Goal: Information Seeking & Learning: Learn about a topic

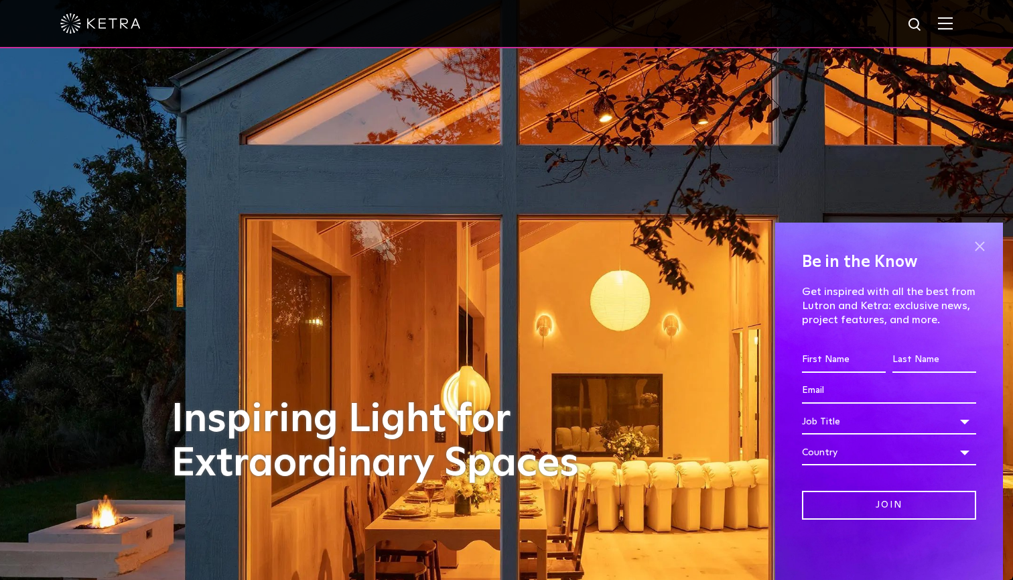
click at [985, 244] on span at bounding box center [979, 246] width 20 height 20
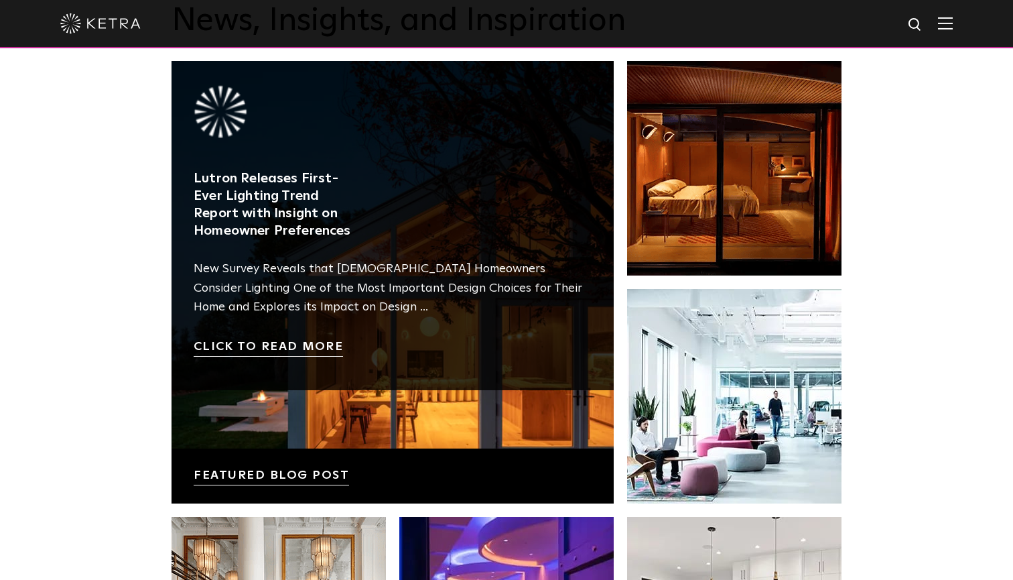
scroll to position [2163, 0]
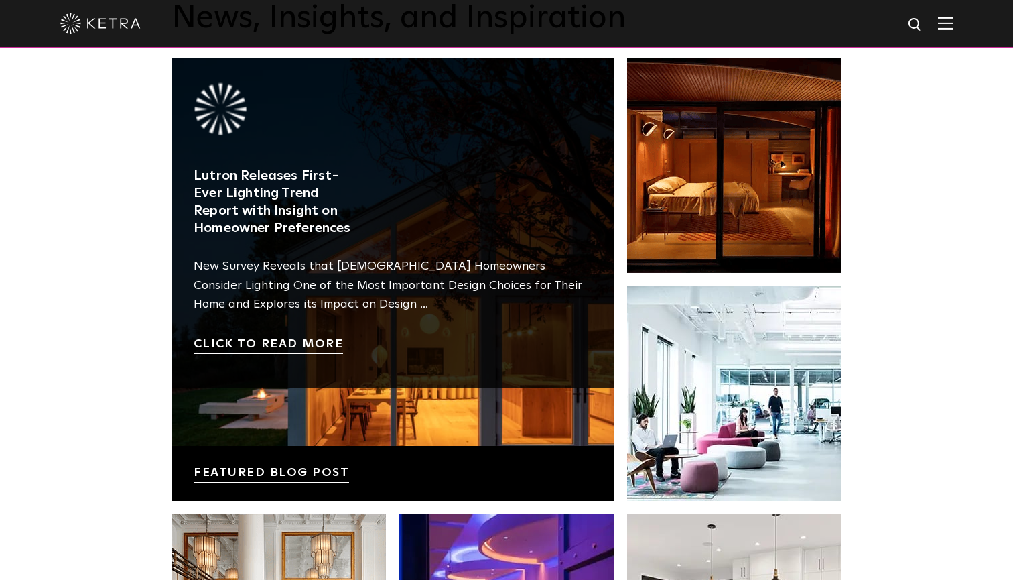
click at [307, 340] on link at bounding box center [393, 279] width 442 height 442
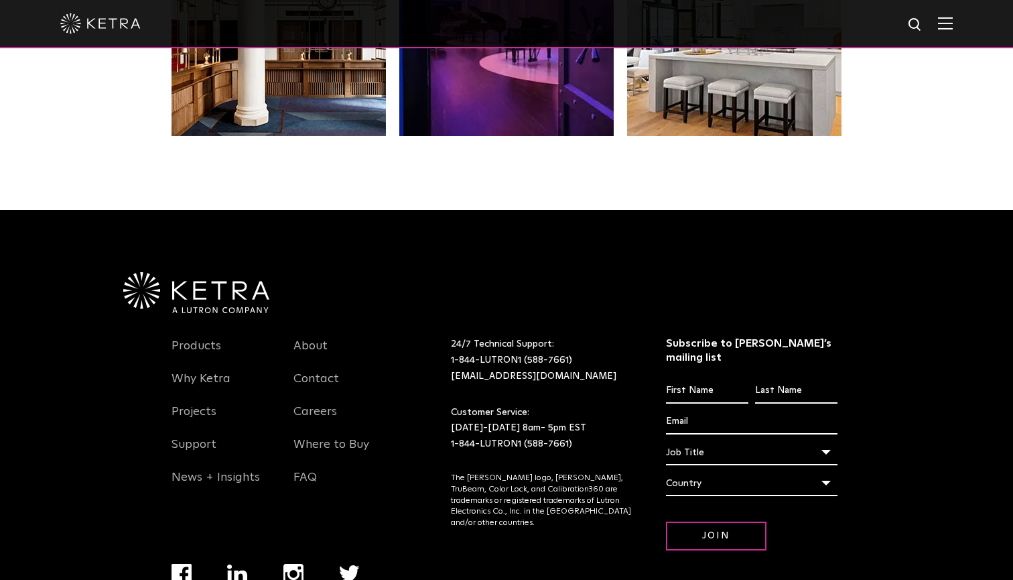
scroll to position [2774, 0]
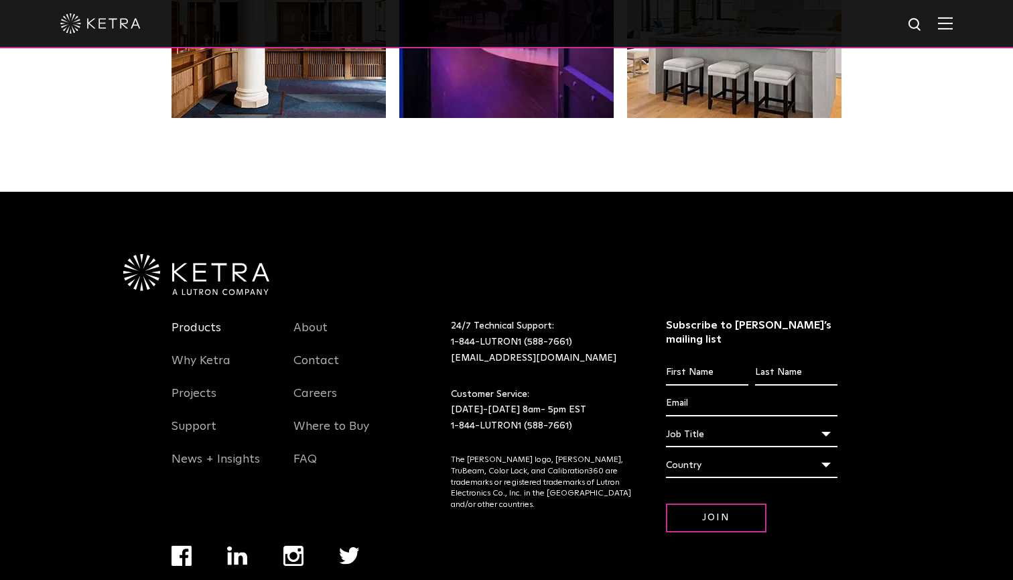
click at [192, 329] on link "Products" at bounding box center [197, 335] width 50 height 31
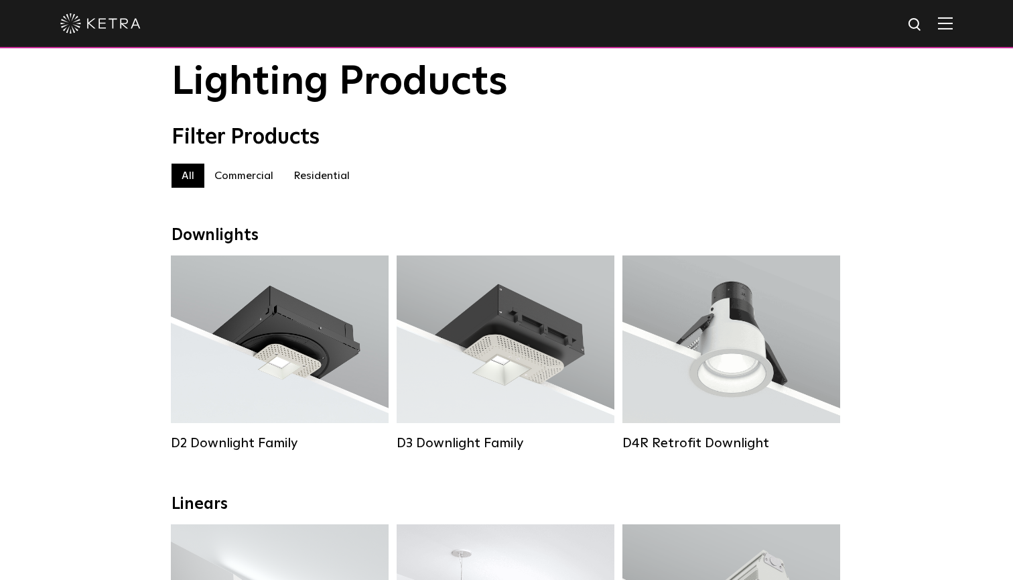
scroll to position [40, 0]
click at [308, 175] on label "Residential" at bounding box center [321, 176] width 76 height 24
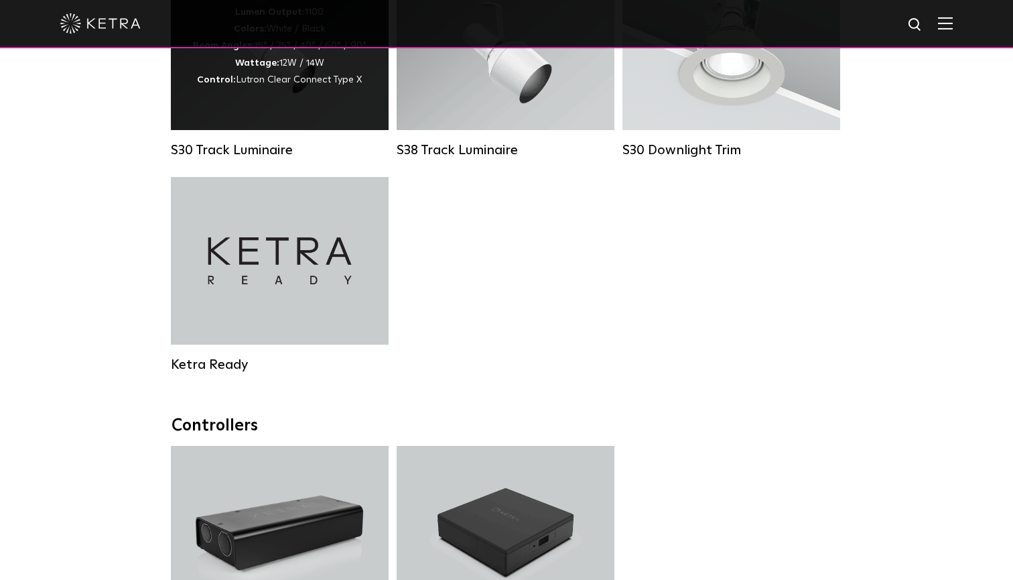
scroll to position [1143, 0]
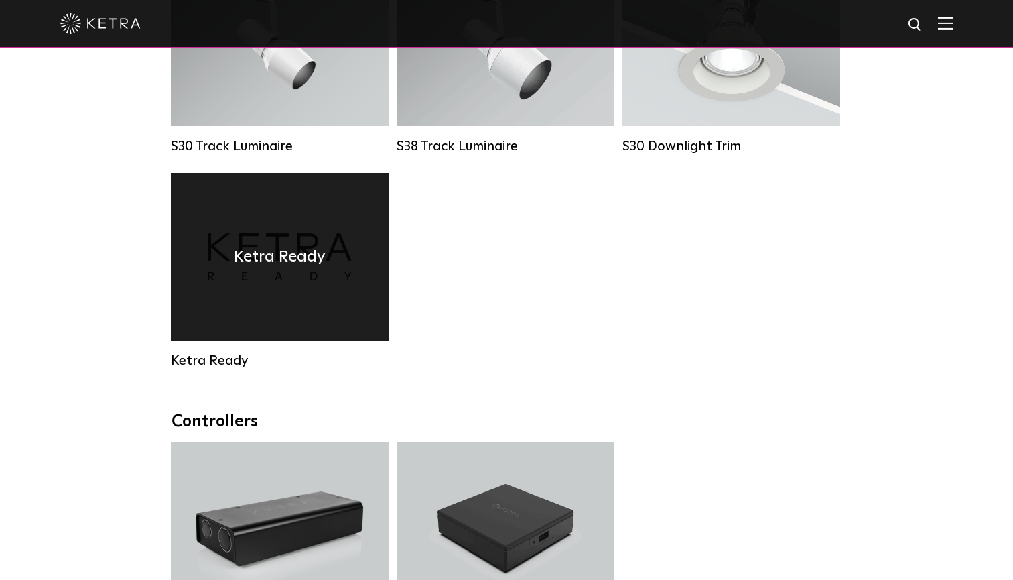
click at [295, 214] on div "Ketra Ready" at bounding box center [280, 256] width 218 height 167
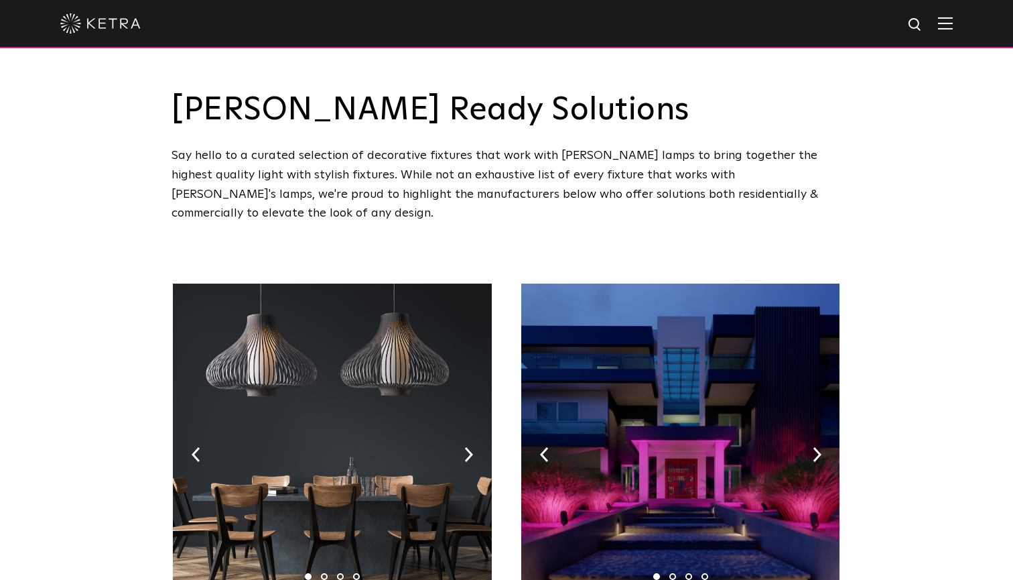
click at [941, 21] on img at bounding box center [945, 23] width 15 height 13
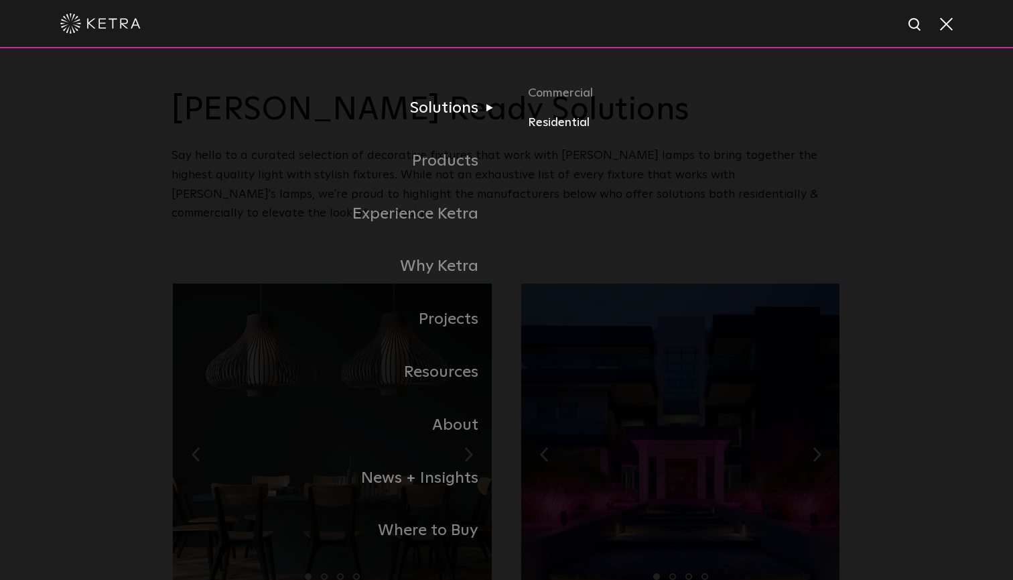
click at [559, 120] on link "Residential" at bounding box center [685, 122] width 314 height 19
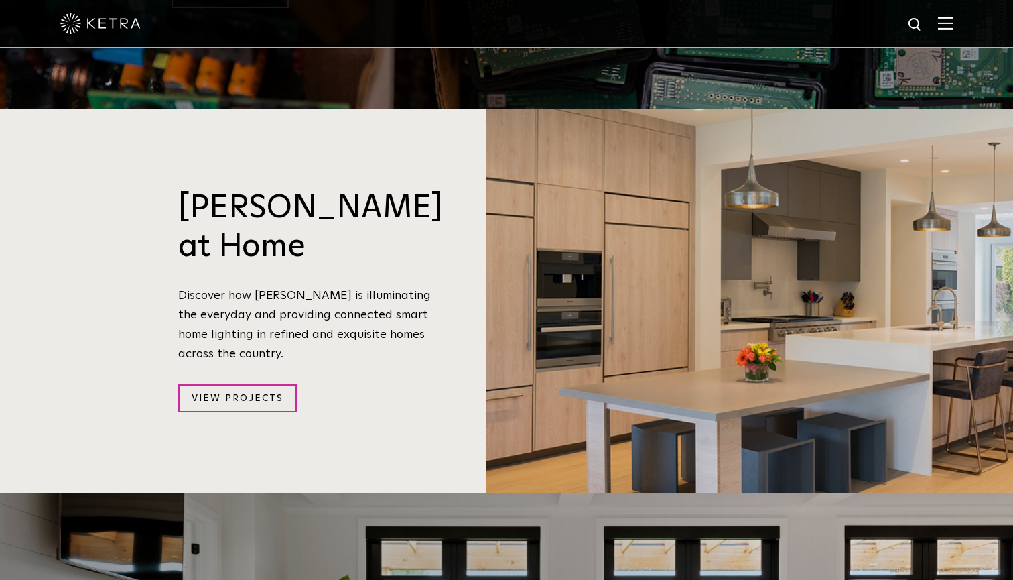
scroll to position [1334, 0]
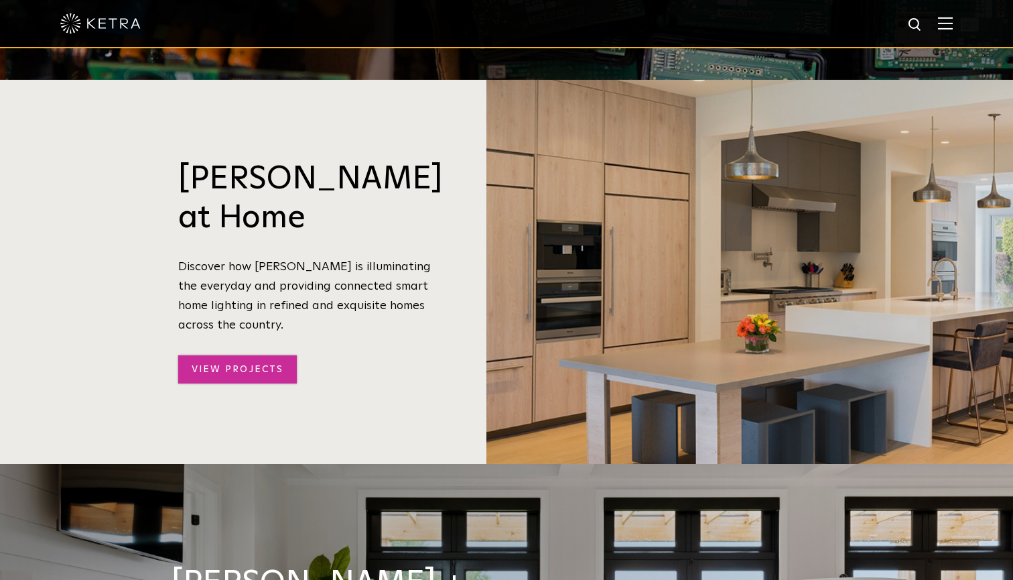
click at [259, 355] on link "View Projects" at bounding box center [237, 369] width 119 height 29
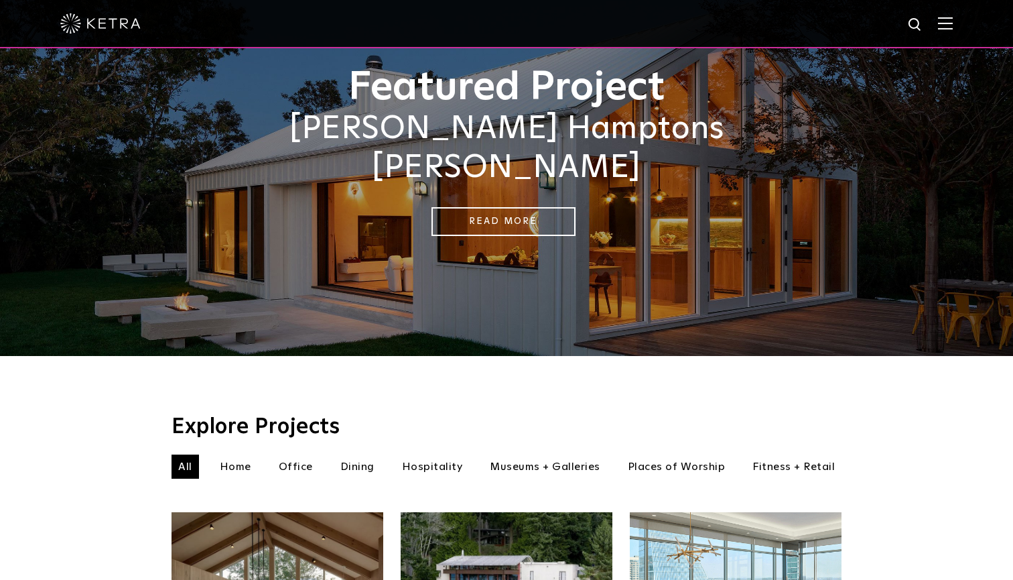
scroll to position [127, 0]
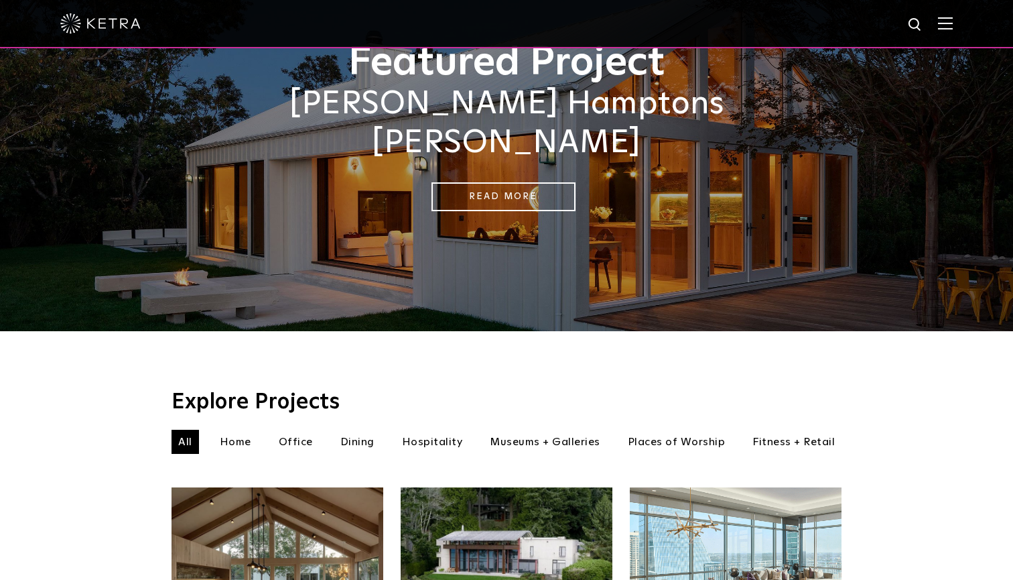
click at [235, 429] on li "Home" at bounding box center [235, 441] width 45 height 24
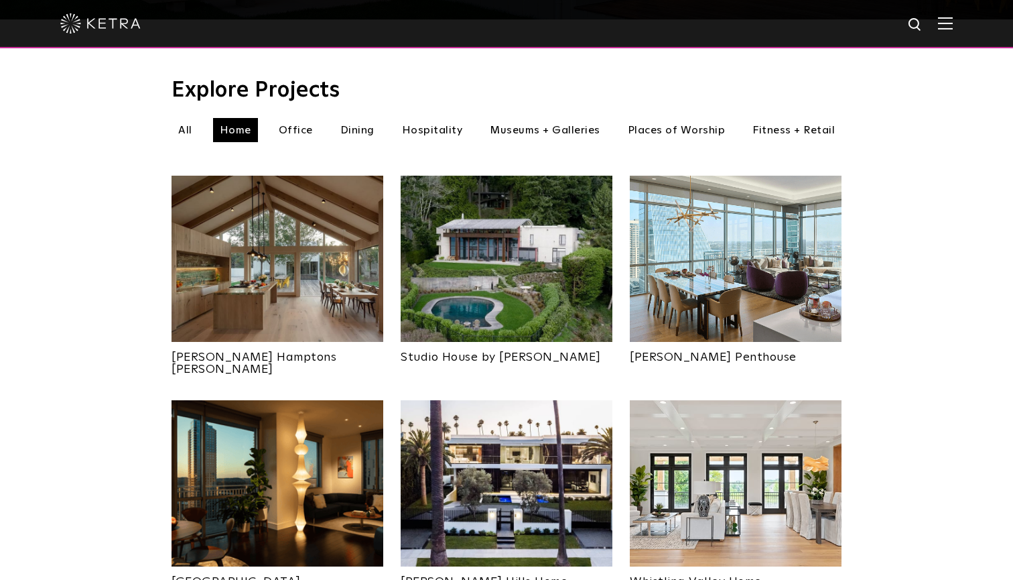
scroll to position [440, 0]
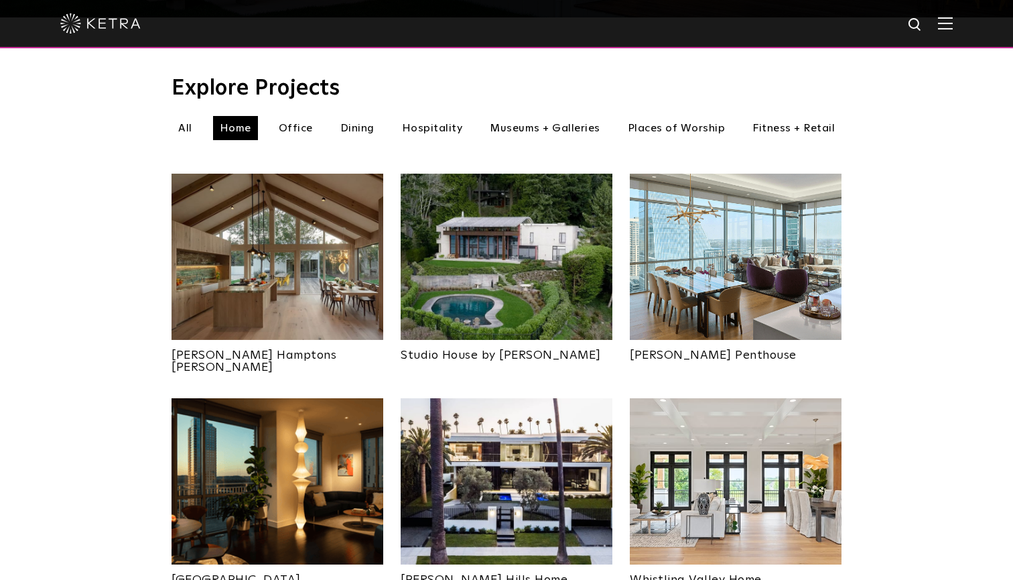
click at [333, 234] on img at bounding box center [278, 257] width 212 height 166
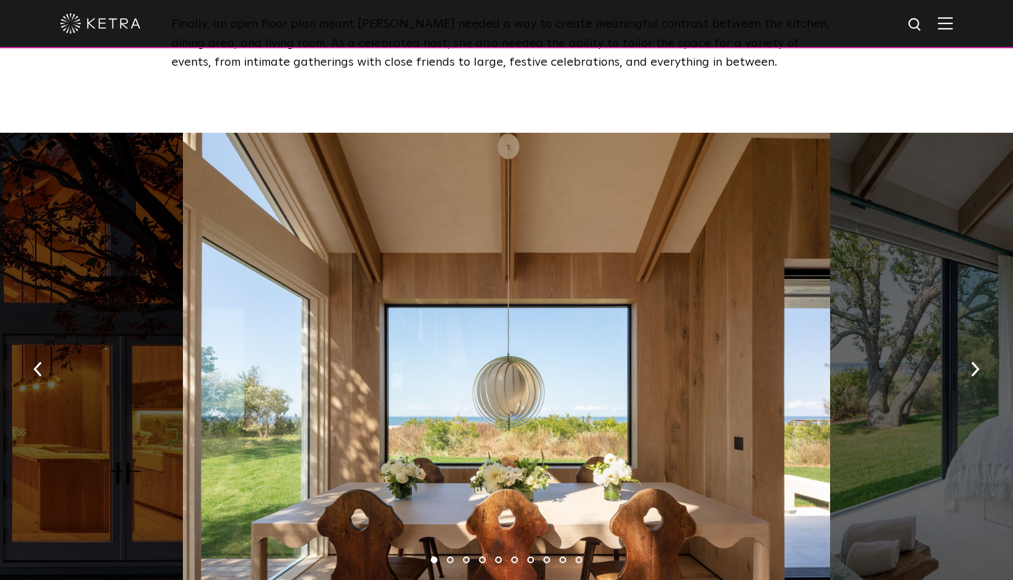
scroll to position [1874, 0]
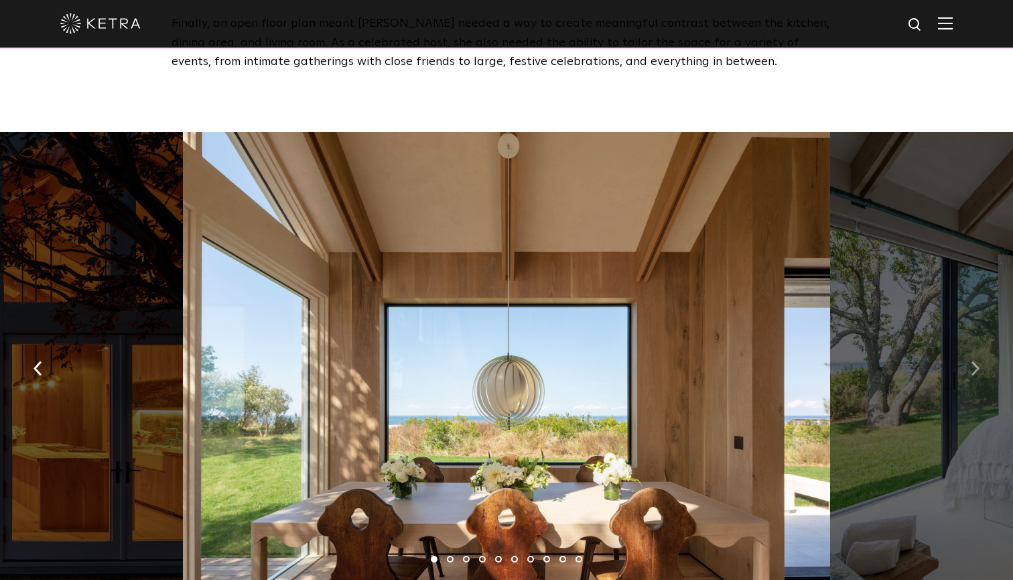
click at [975, 361] on img "button" at bounding box center [975, 368] width 9 height 15
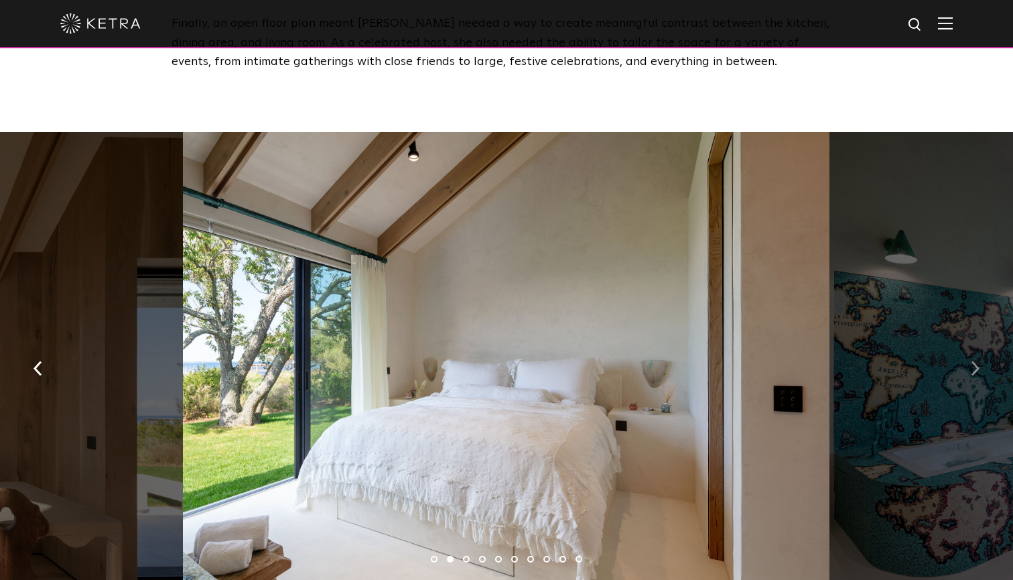
click at [975, 361] on img "button" at bounding box center [975, 368] width 9 height 15
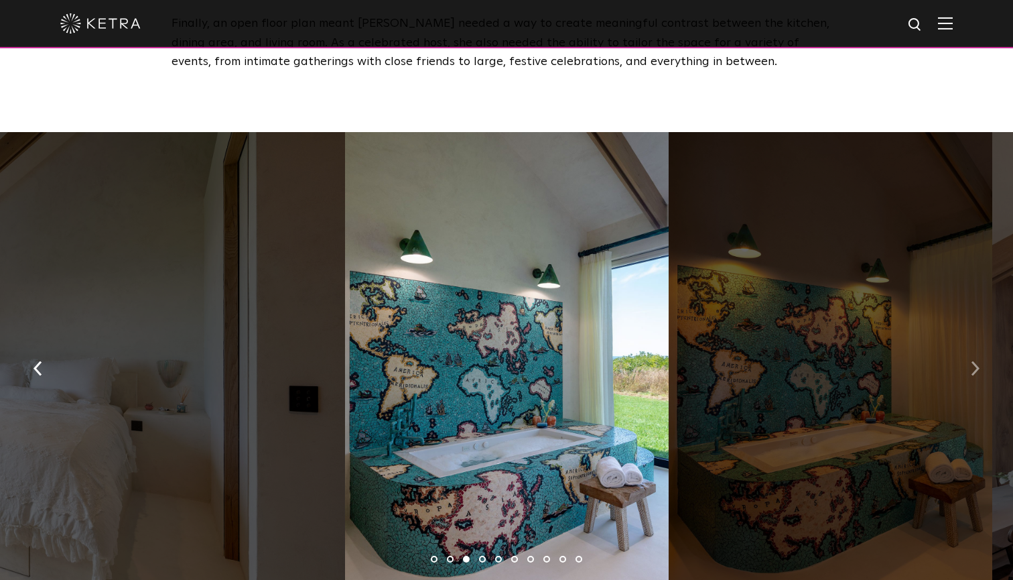
click at [975, 361] on img "button" at bounding box center [975, 368] width 9 height 15
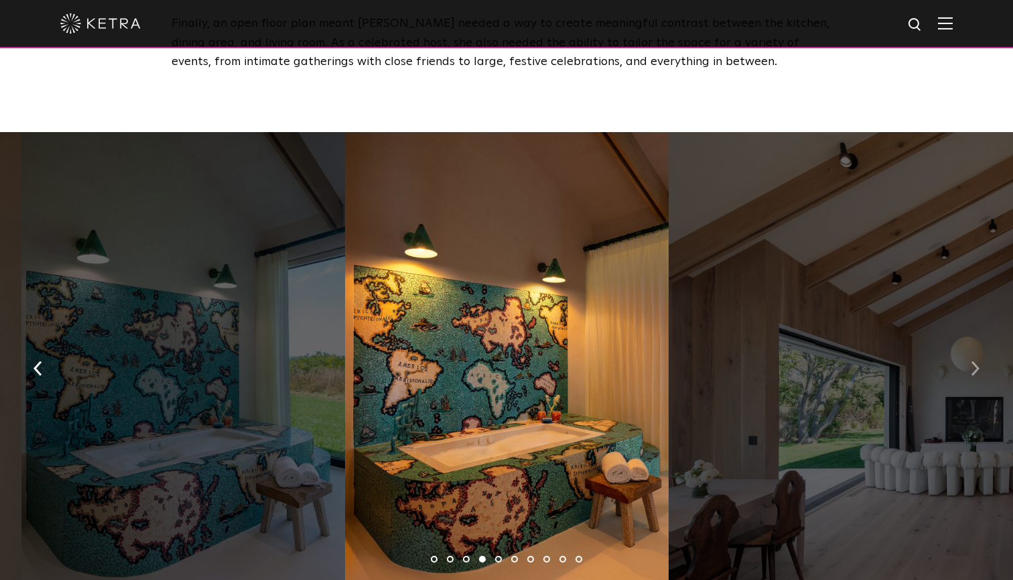
click at [975, 361] on img "button" at bounding box center [975, 368] width 9 height 15
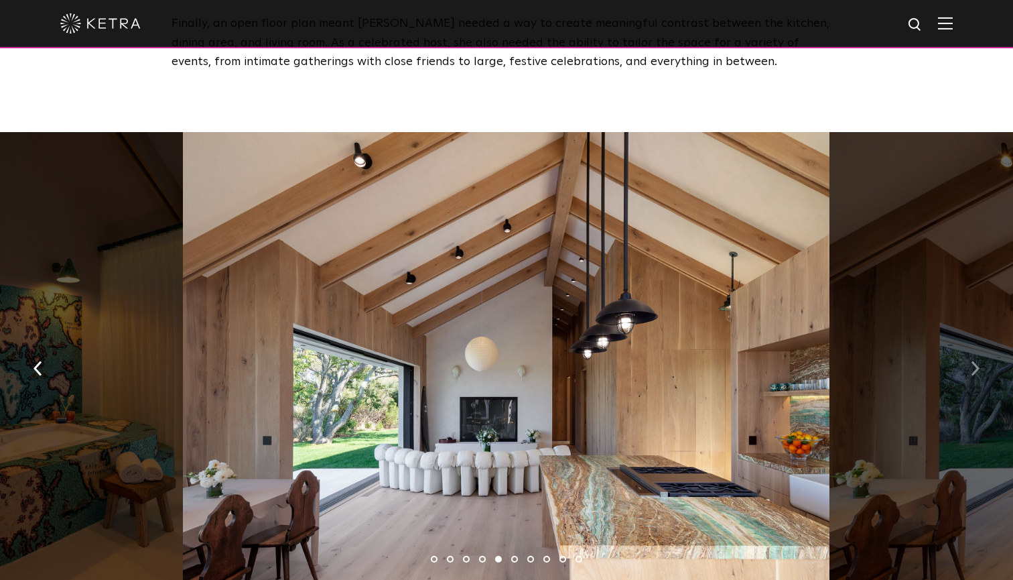
click at [977, 361] on img "button" at bounding box center [975, 368] width 9 height 15
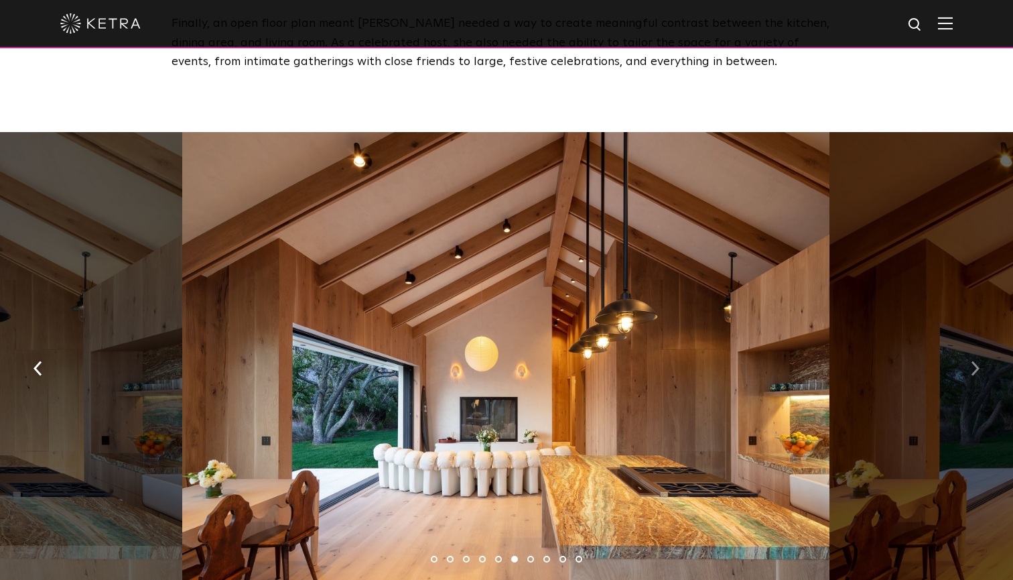
click at [977, 361] on img "button" at bounding box center [975, 368] width 9 height 15
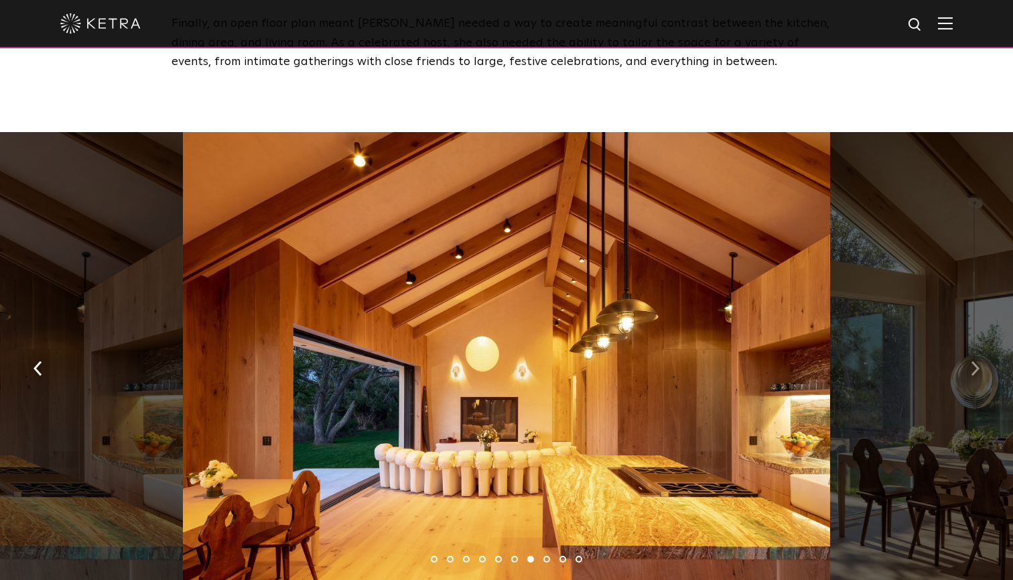
click at [976, 361] on img "button" at bounding box center [975, 368] width 9 height 15
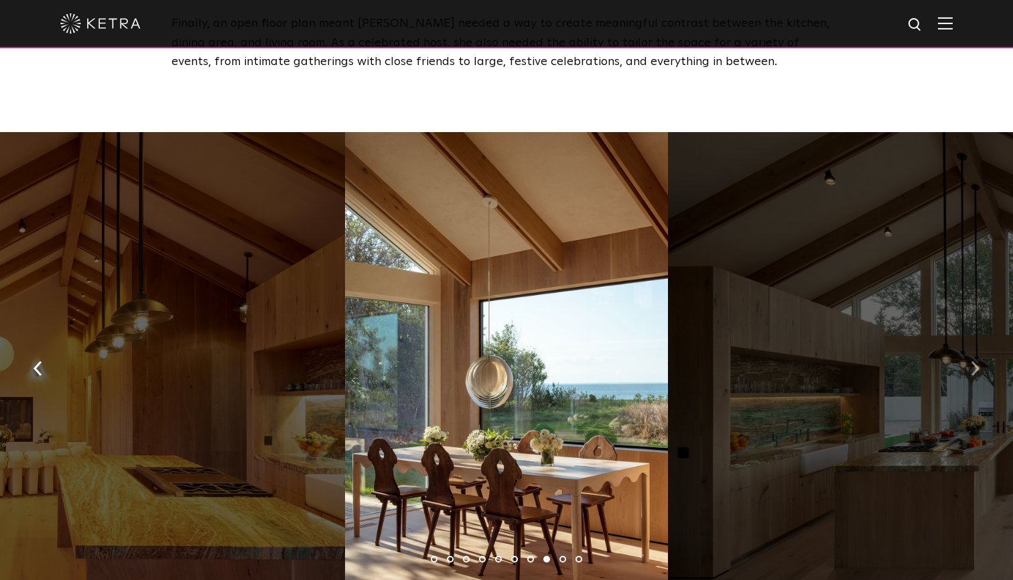
click at [976, 361] on img "button" at bounding box center [975, 368] width 9 height 15
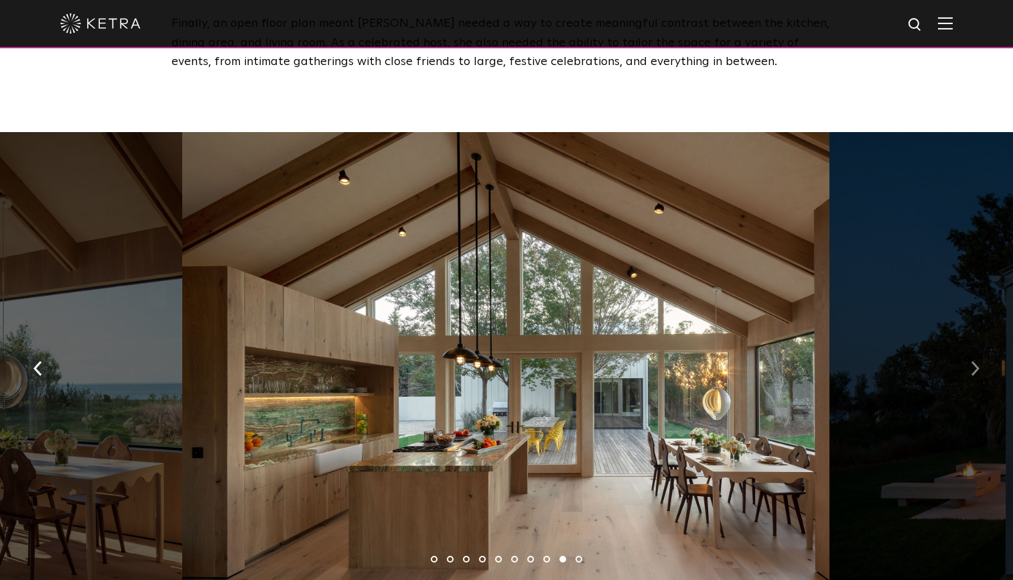
click at [976, 361] on img "button" at bounding box center [975, 368] width 9 height 15
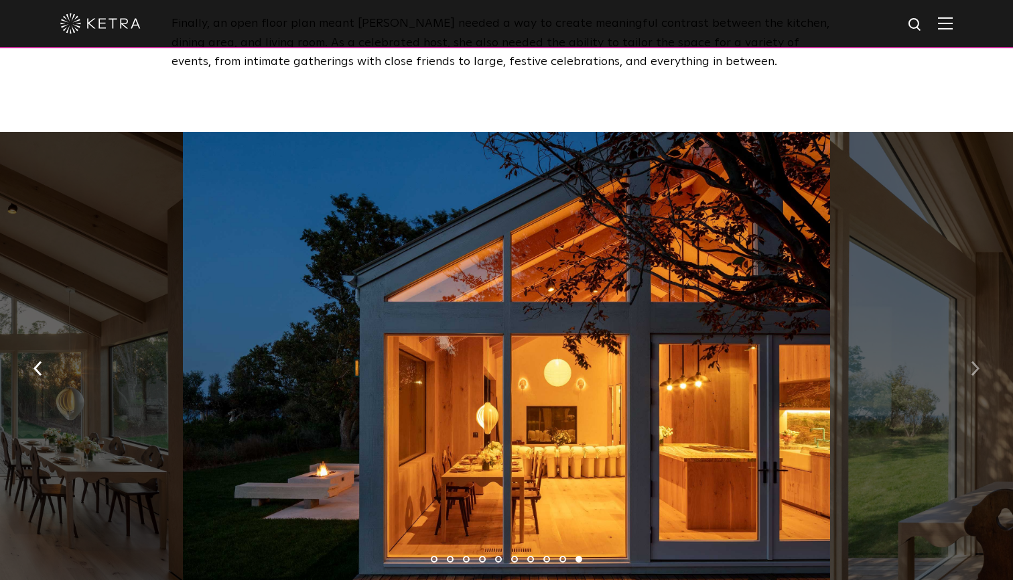
click at [976, 361] on img "button" at bounding box center [975, 368] width 9 height 15
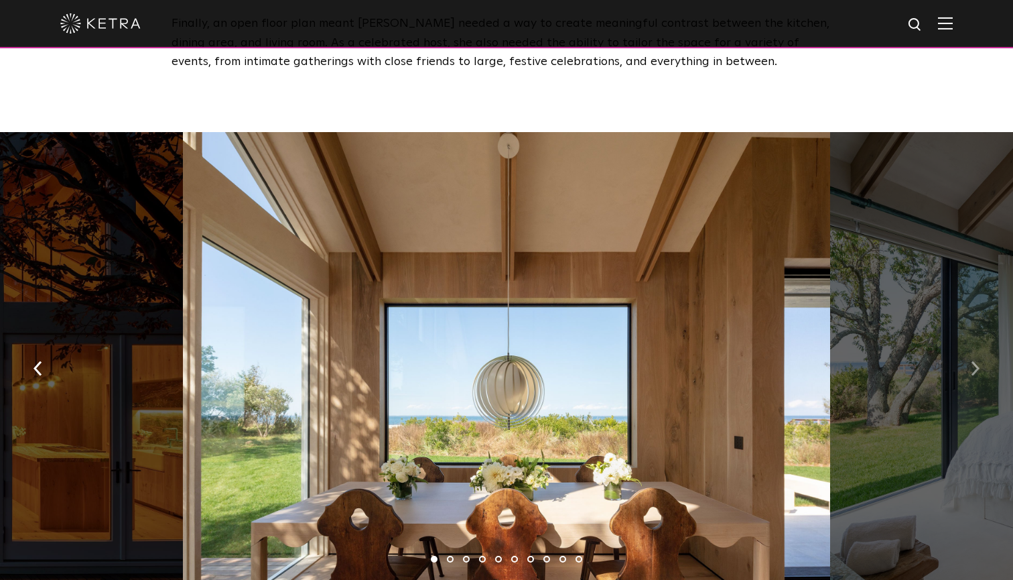
click at [976, 361] on img "button" at bounding box center [975, 368] width 9 height 15
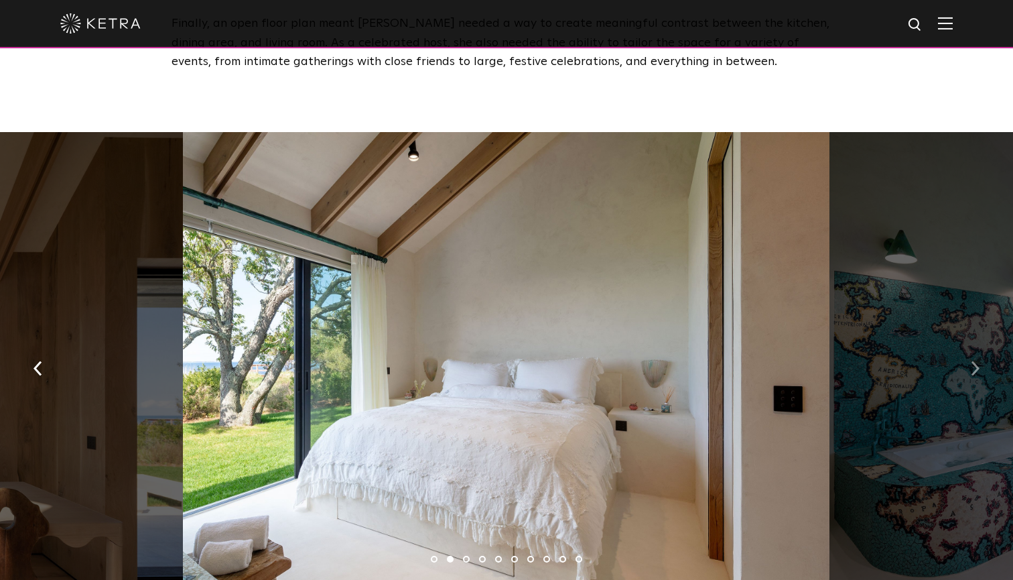
click at [976, 361] on img "button" at bounding box center [975, 368] width 9 height 15
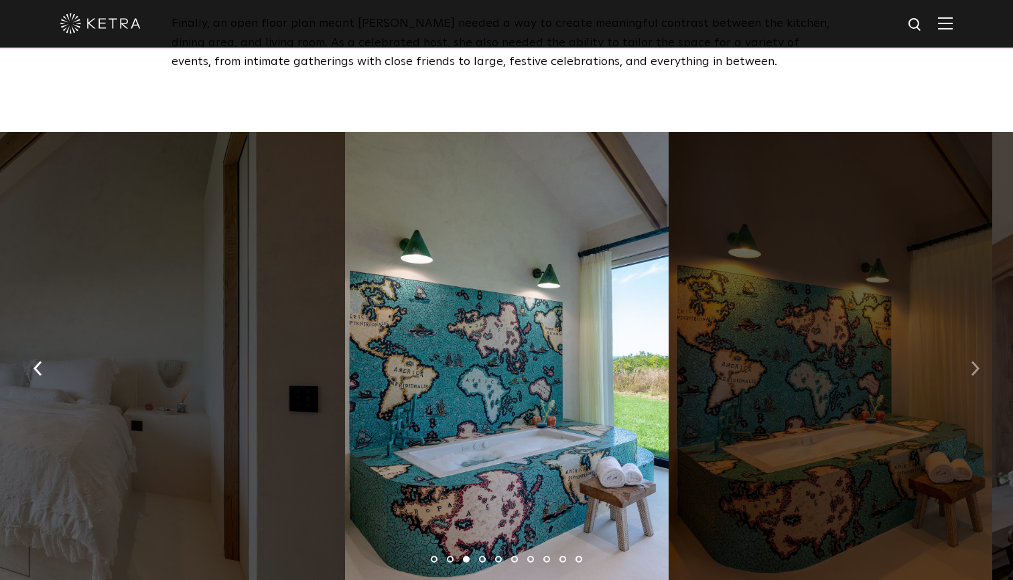
click at [976, 361] on img "button" at bounding box center [975, 368] width 9 height 15
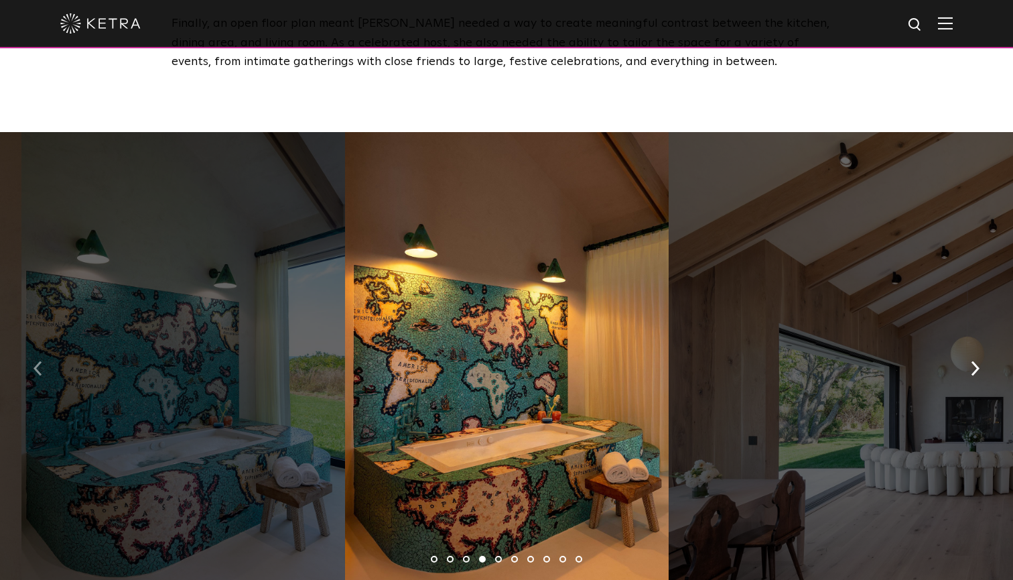
click at [33, 361] on img "button" at bounding box center [37, 368] width 9 height 15
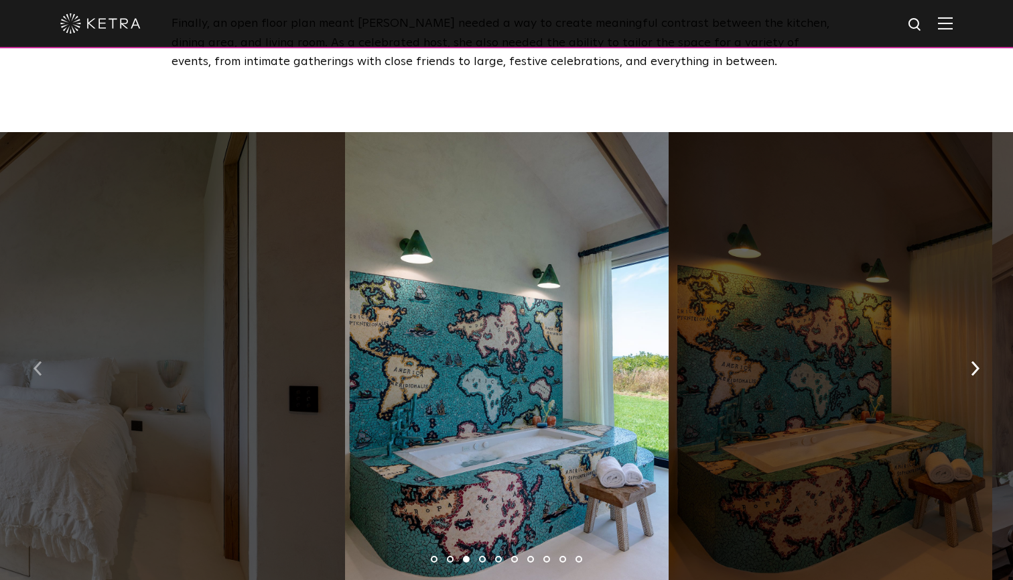
click at [33, 361] on img "button" at bounding box center [37, 368] width 9 height 15
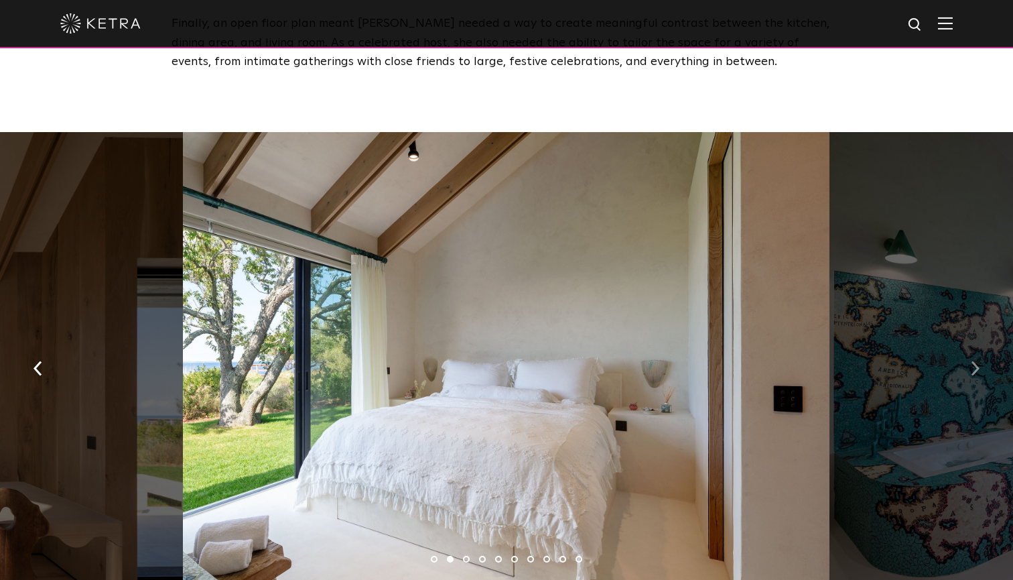
click at [979, 361] on img "button" at bounding box center [975, 368] width 9 height 15
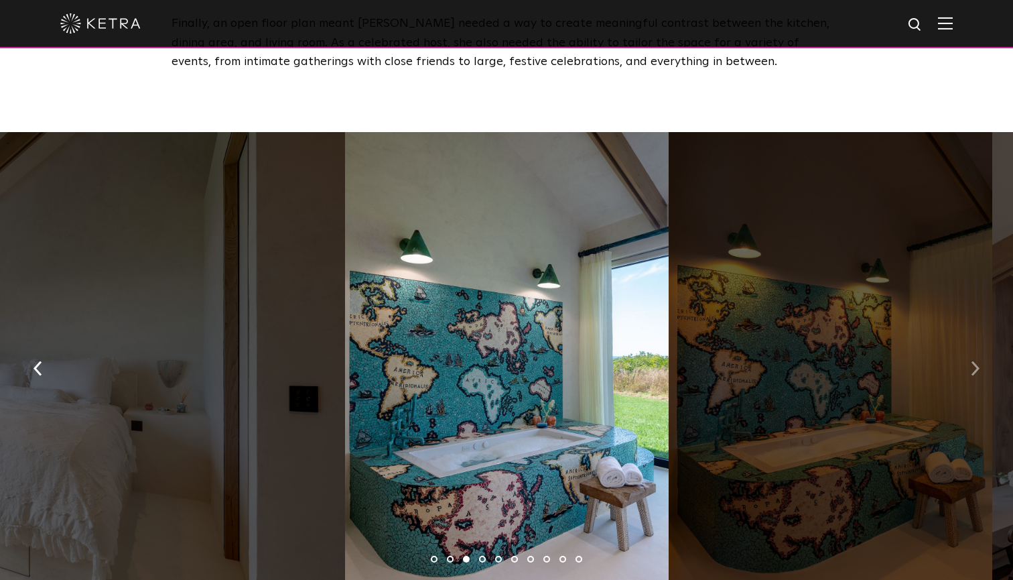
click at [979, 361] on img "button" at bounding box center [975, 368] width 9 height 15
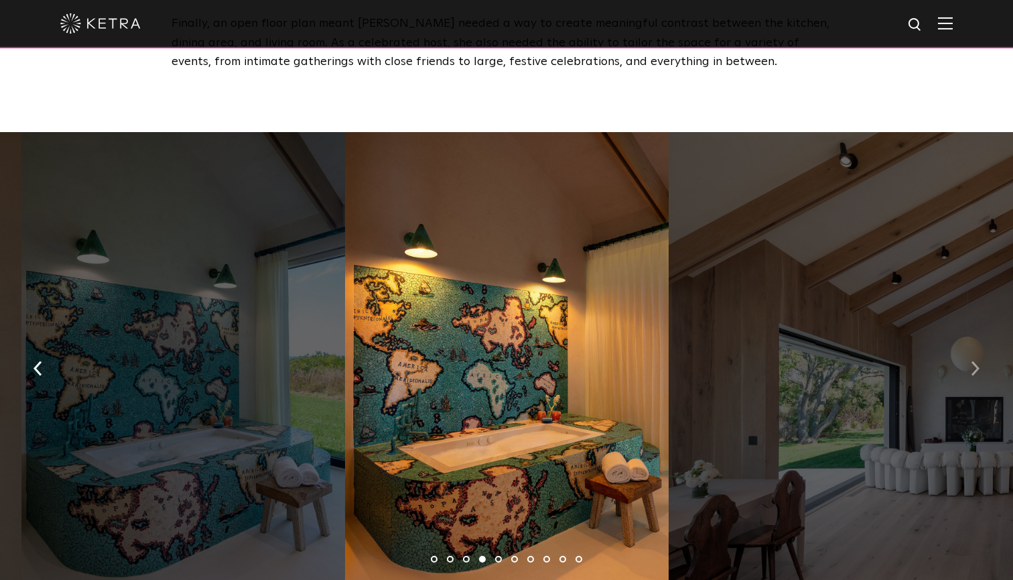
click at [979, 361] on img "button" at bounding box center [975, 368] width 9 height 15
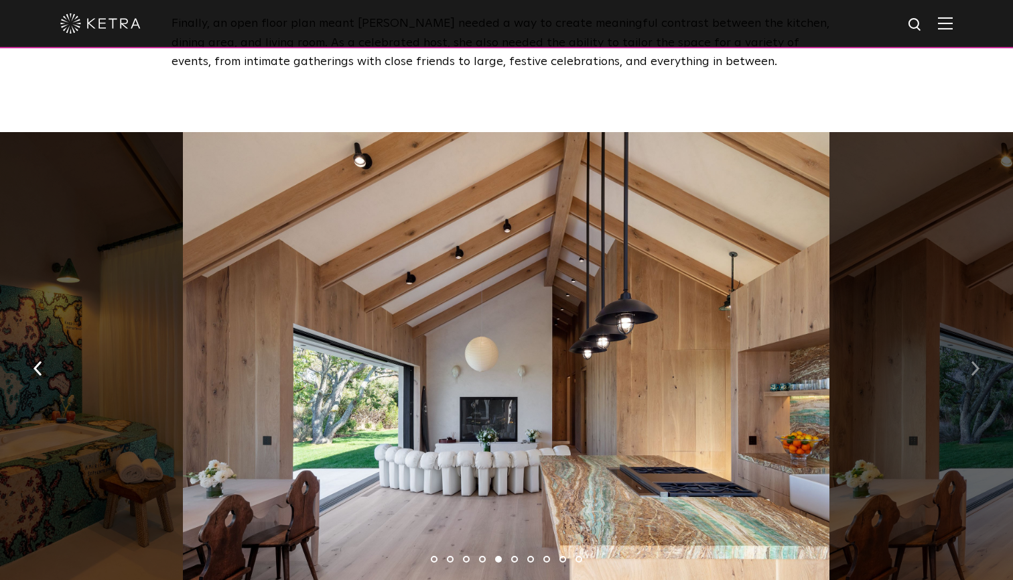
click at [979, 361] on img "button" at bounding box center [975, 368] width 9 height 15
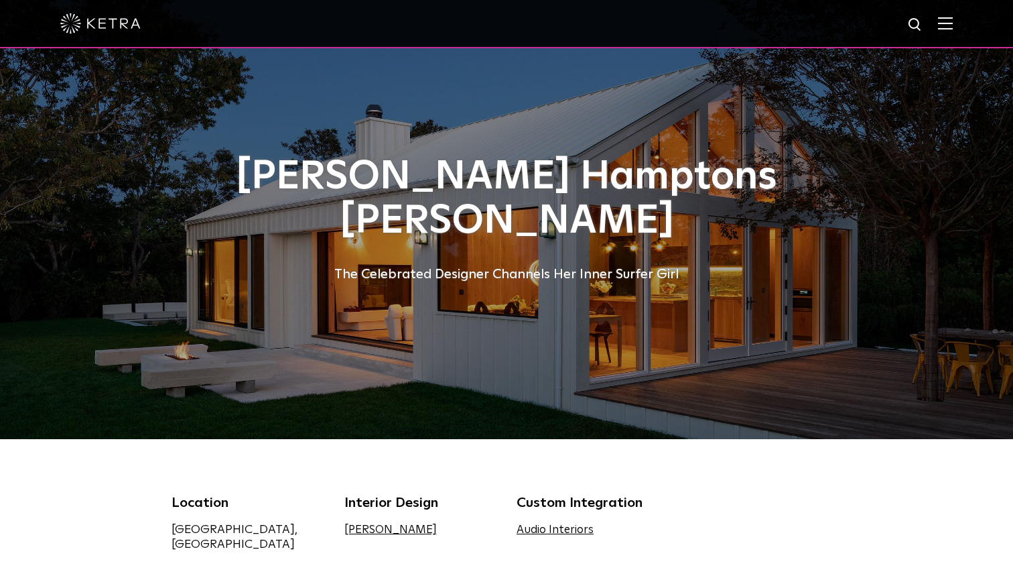
scroll to position [0, 0]
